Goal: Information Seeking & Learning: Learn about a topic

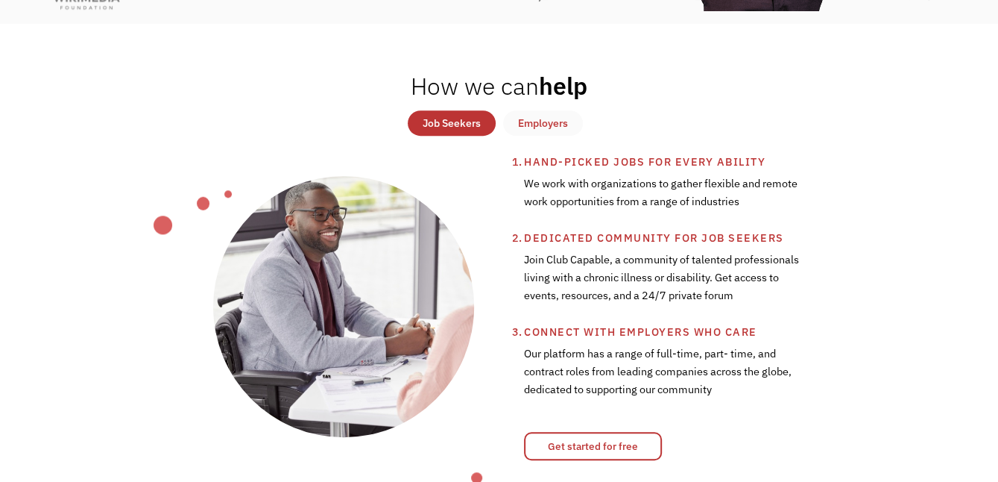
scroll to position [447, 0]
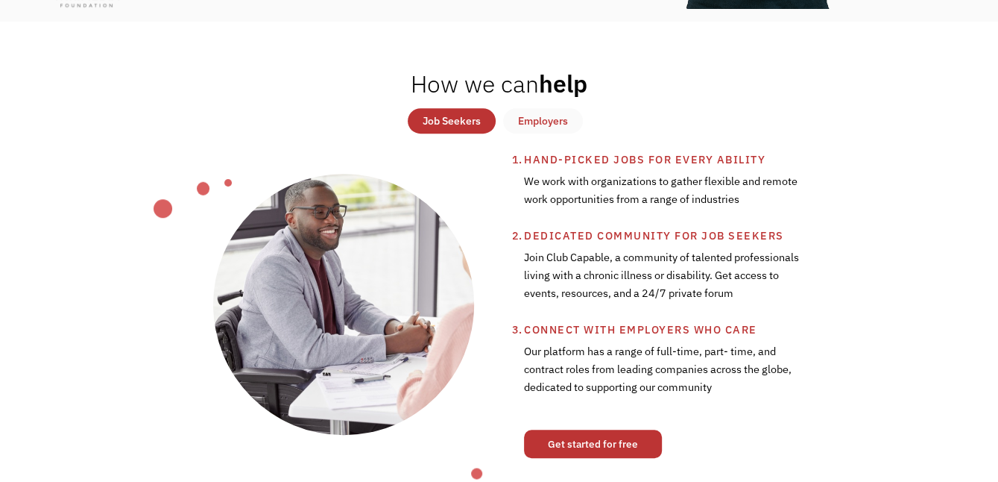
click at [617, 444] on link "Get started for free" at bounding box center [593, 443] width 138 height 28
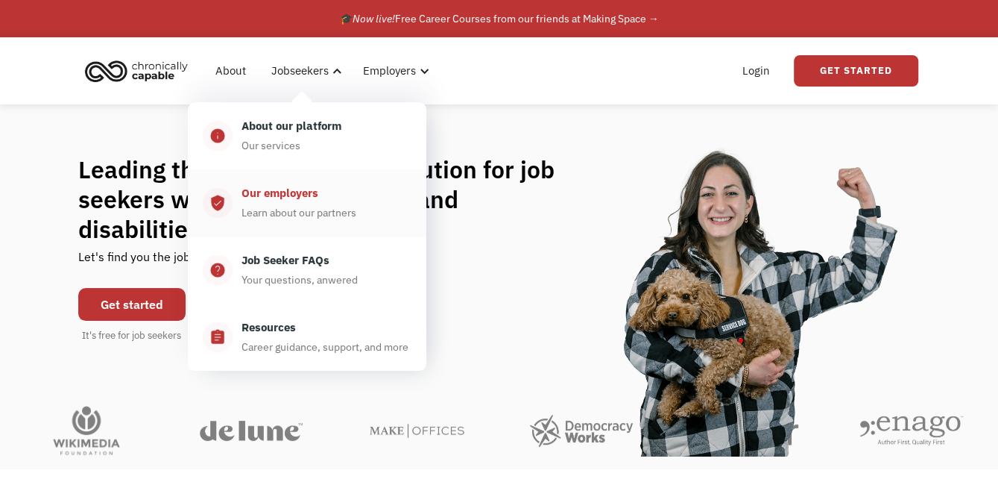
click at [288, 198] on div "Our employers" at bounding box center [280, 193] width 77 height 18
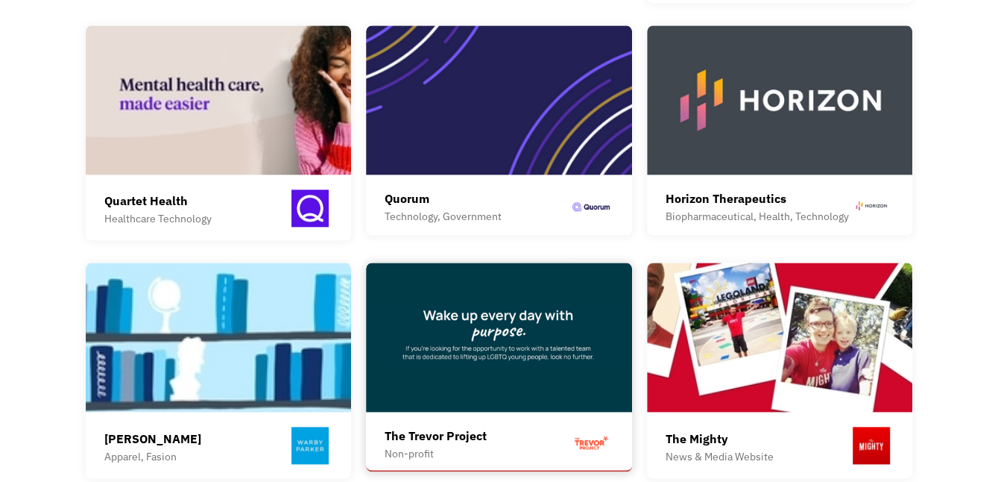
scroll to position [1267, 0]
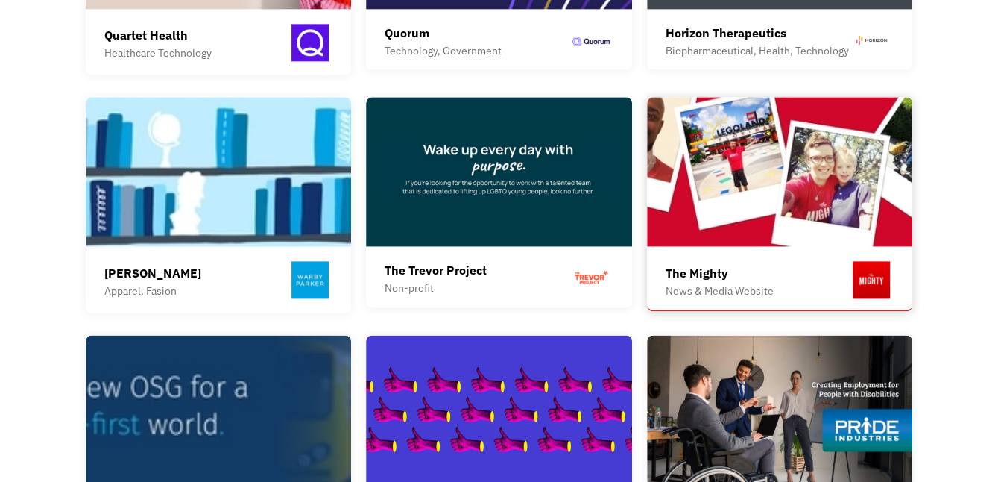
click at [742, 264] on div "The Mighty" at bounding box center [720, 273] width 108 height 18
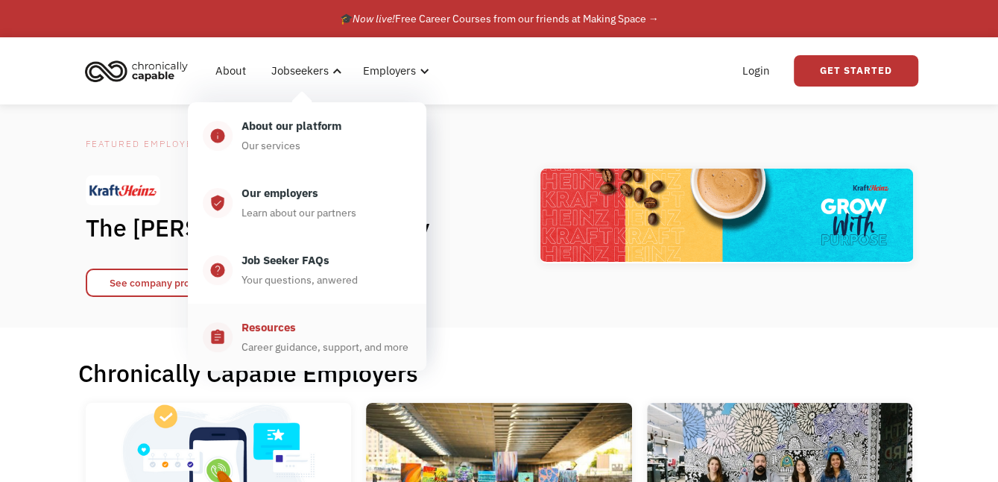
click at [274, 338] on div "Career guidance, support, and more" at bounding box center [325, 347] width 167 height 18
